Goal: Book appointment/travel/reservation

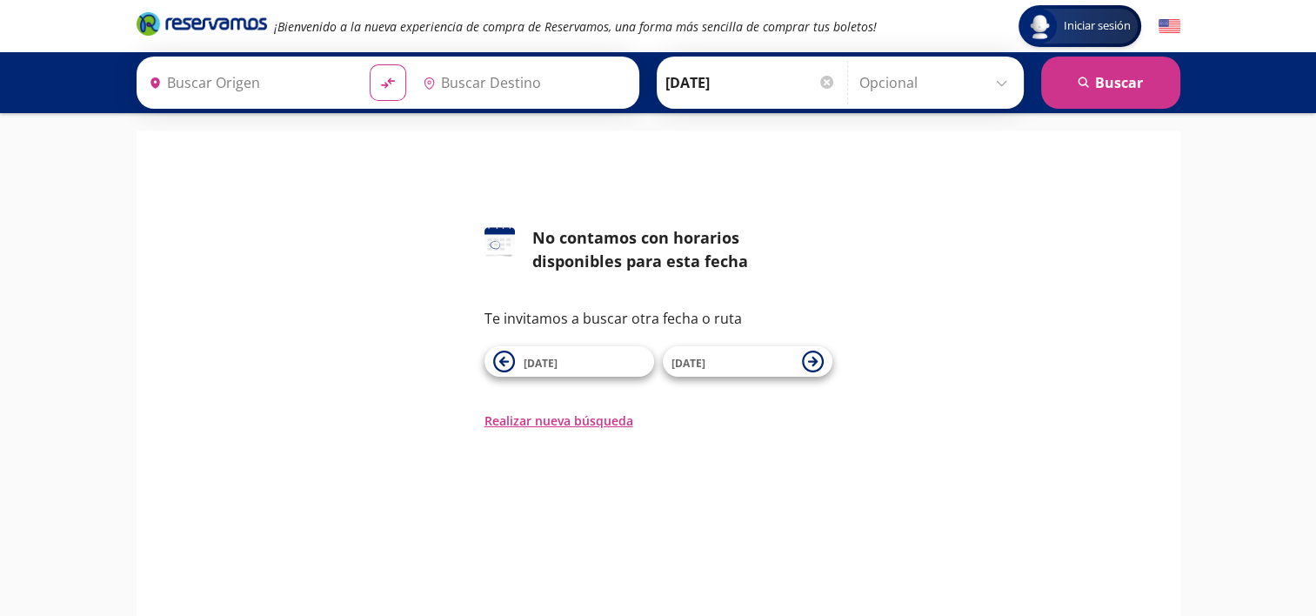
type input "[GEOGRAPHIC_DATA], [GEOGRAPHIC_DATA]"
type input "El Angel Cdmx, [GEOGRAPHIC_DATA]"
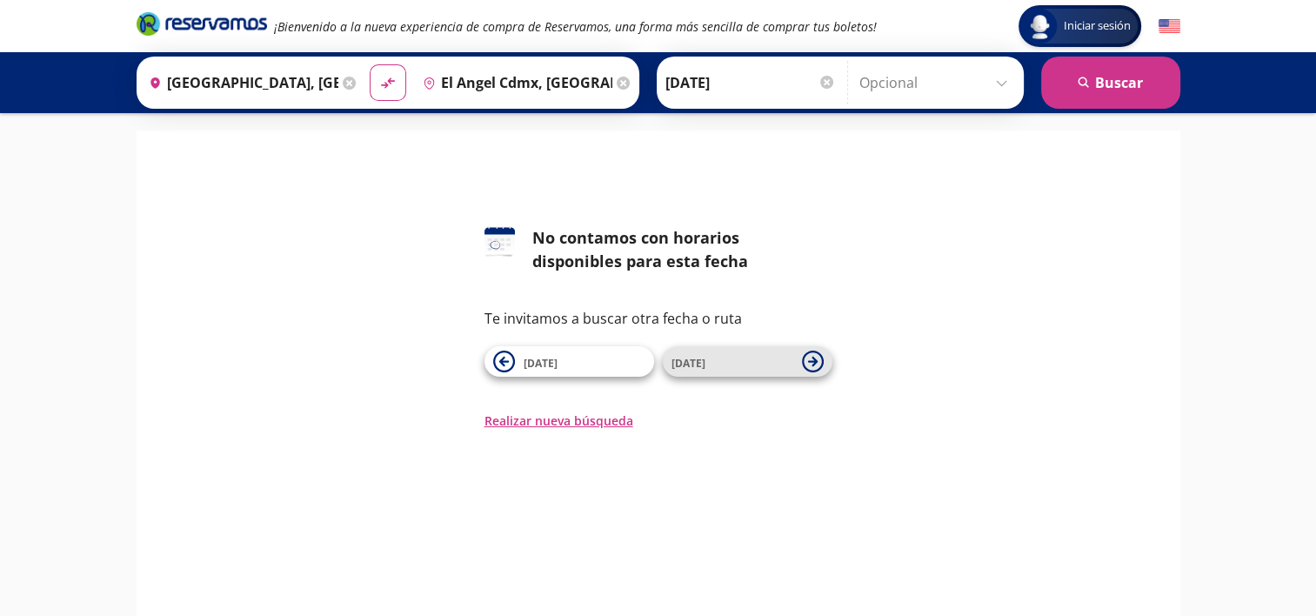
click at [812, 358] on icon at bounding box center [812, 362] width 10 height 10
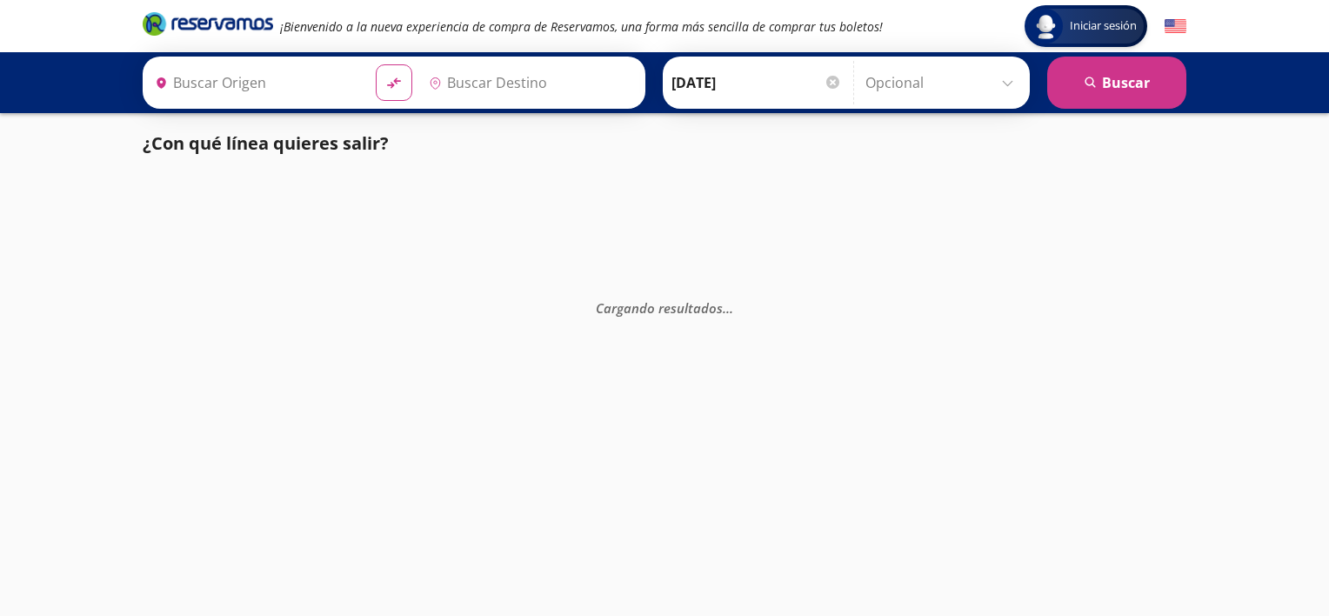
type input "El Angel Cdmx, [GEOGRAPHIC_DATA]"
type input "[GEOGRAPHIC_DATA], [GEOGRAPHIC_DATA]"
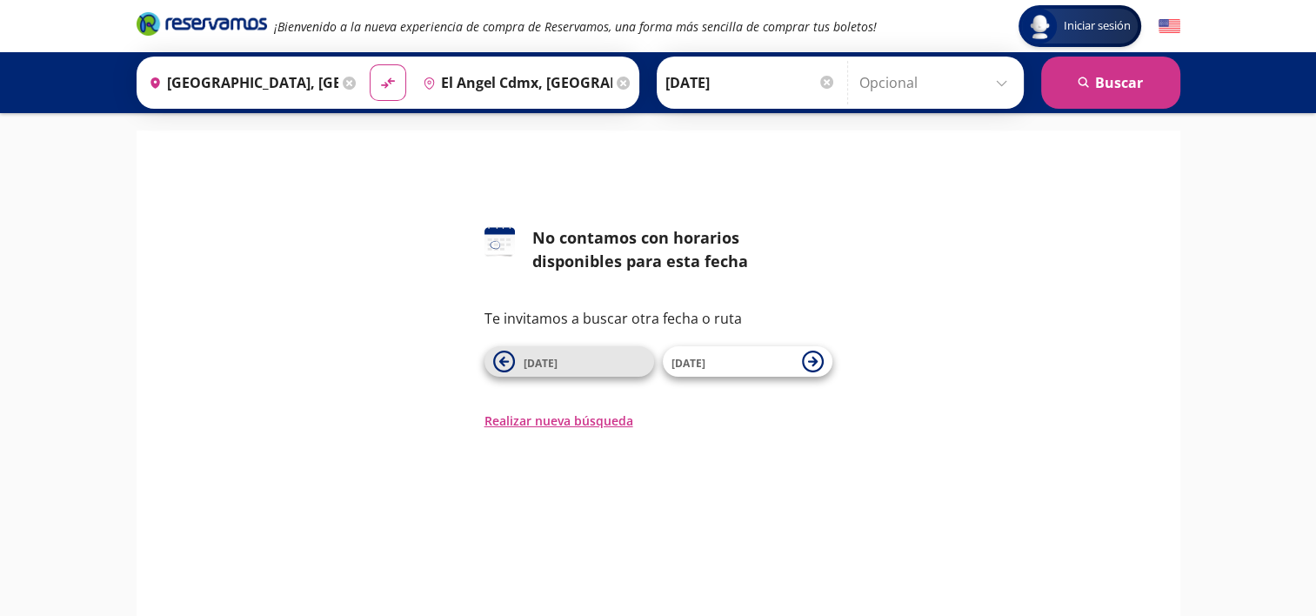
click at [549, 365] on span "[DATE]" at bounding box center [541, 363] width 34 height 15
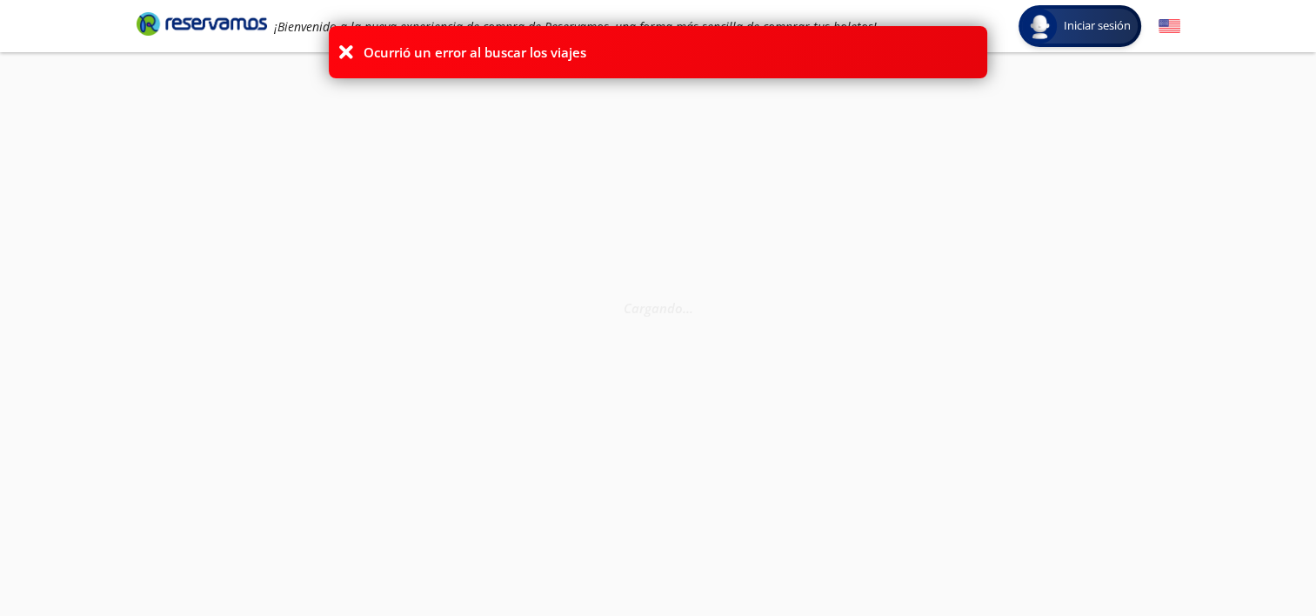
click at [341, 52] on icon at bounding box center [345, 51] width 17 height 17
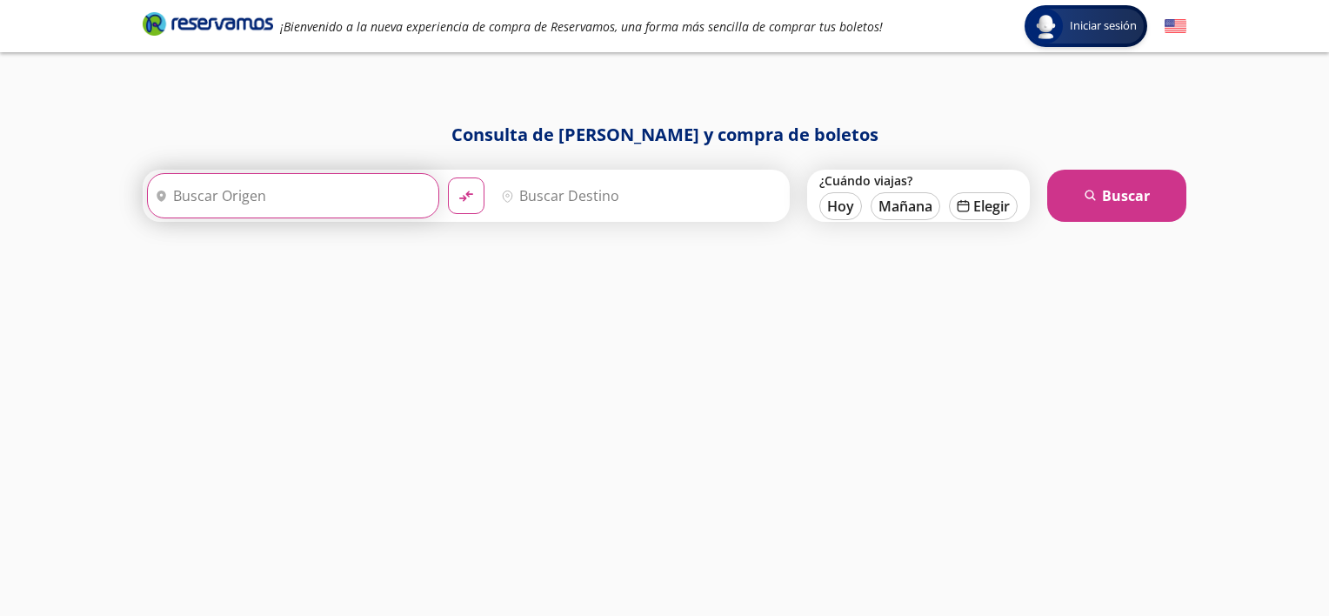
click at [317, 202] on input "Origen" at bounding box center [291, 195] width 286 height 43
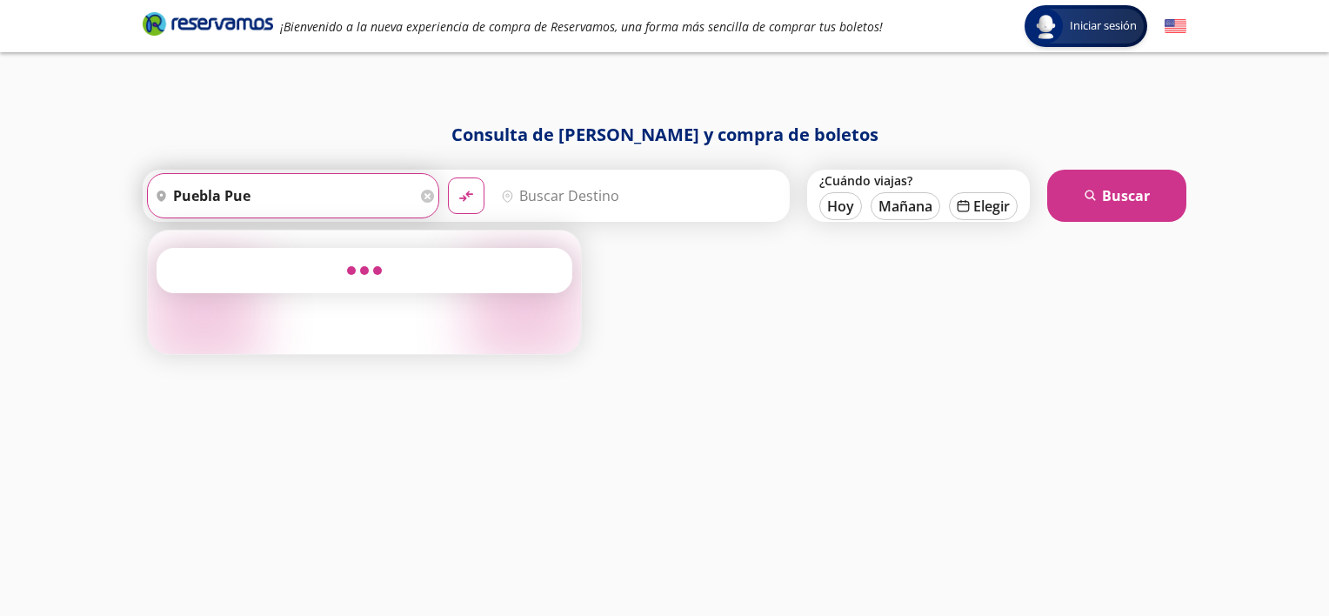
type input "puebla pue"
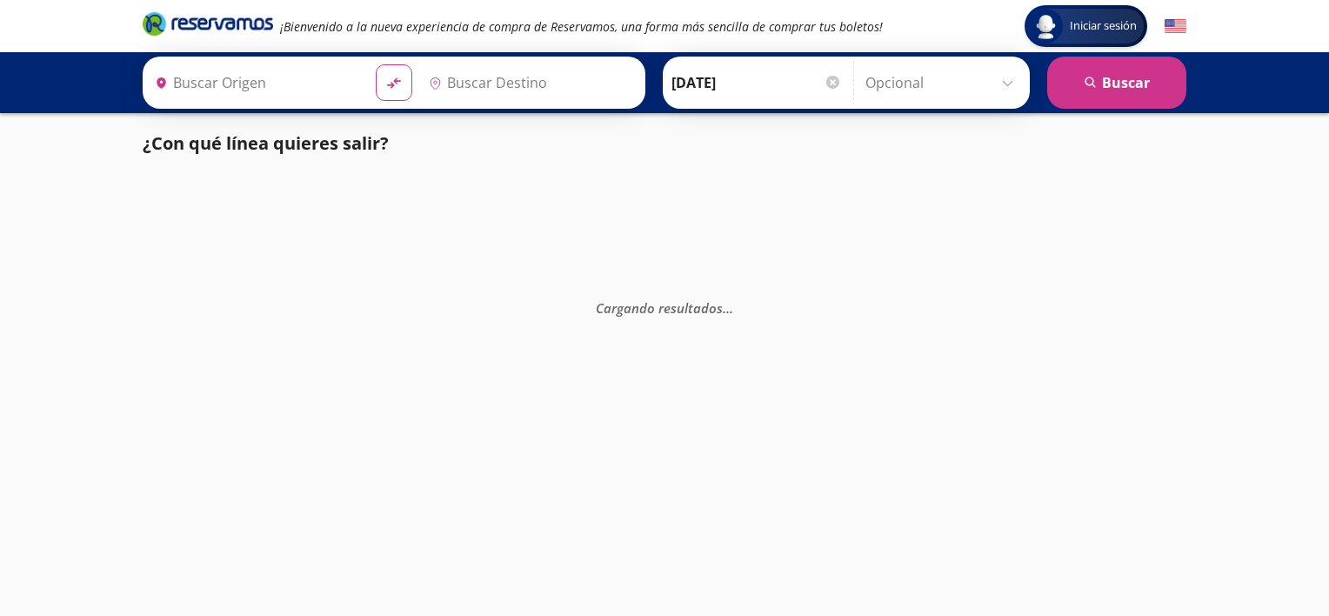
type input "[GEOGRAPHIC_DATA], [GEOGRAPHIC_DATA]"
type input "El Angel Cdmx, [GEOGRAPHIC_DATA]"
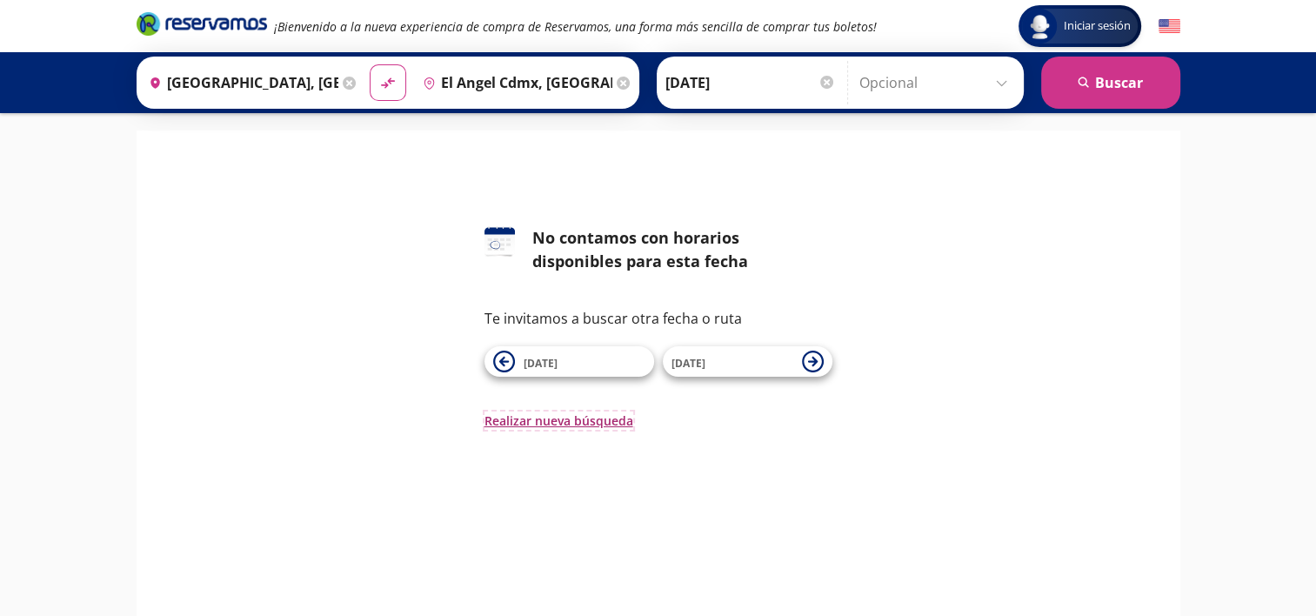
click at [538, 421] on button "Realizar nueva búsqueda" at bounding box center [558, 420] width 149 height 18
